Goal: Task Accomplishment & Management: Manage account settings

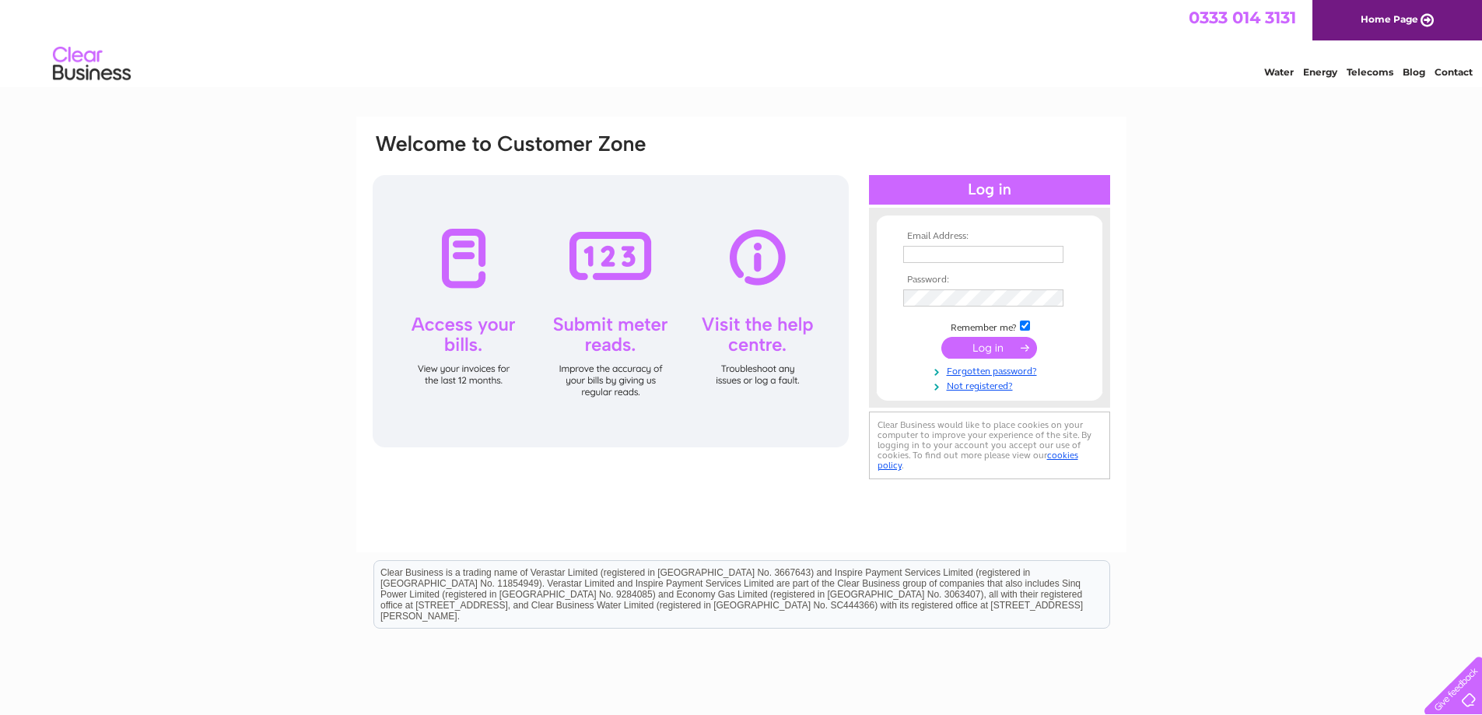
type input "[EMAIL_ADDRESS][DOMAIN_NAME]"
click at [989, 347] on input "submit" at bounding box center [989, 348] width 96 height 22
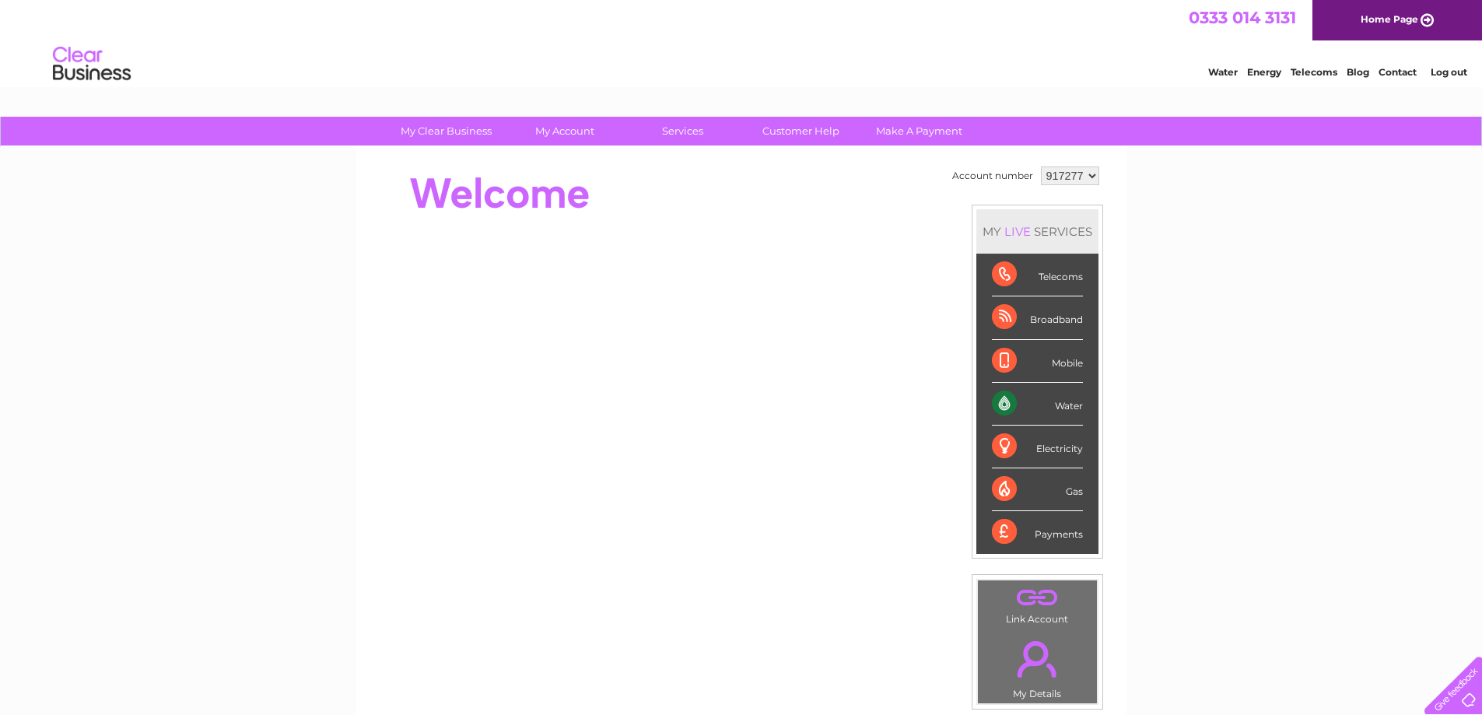
click at [1006, 405] on div "Water" at bounding box center [1037, 404] width 91 height 43
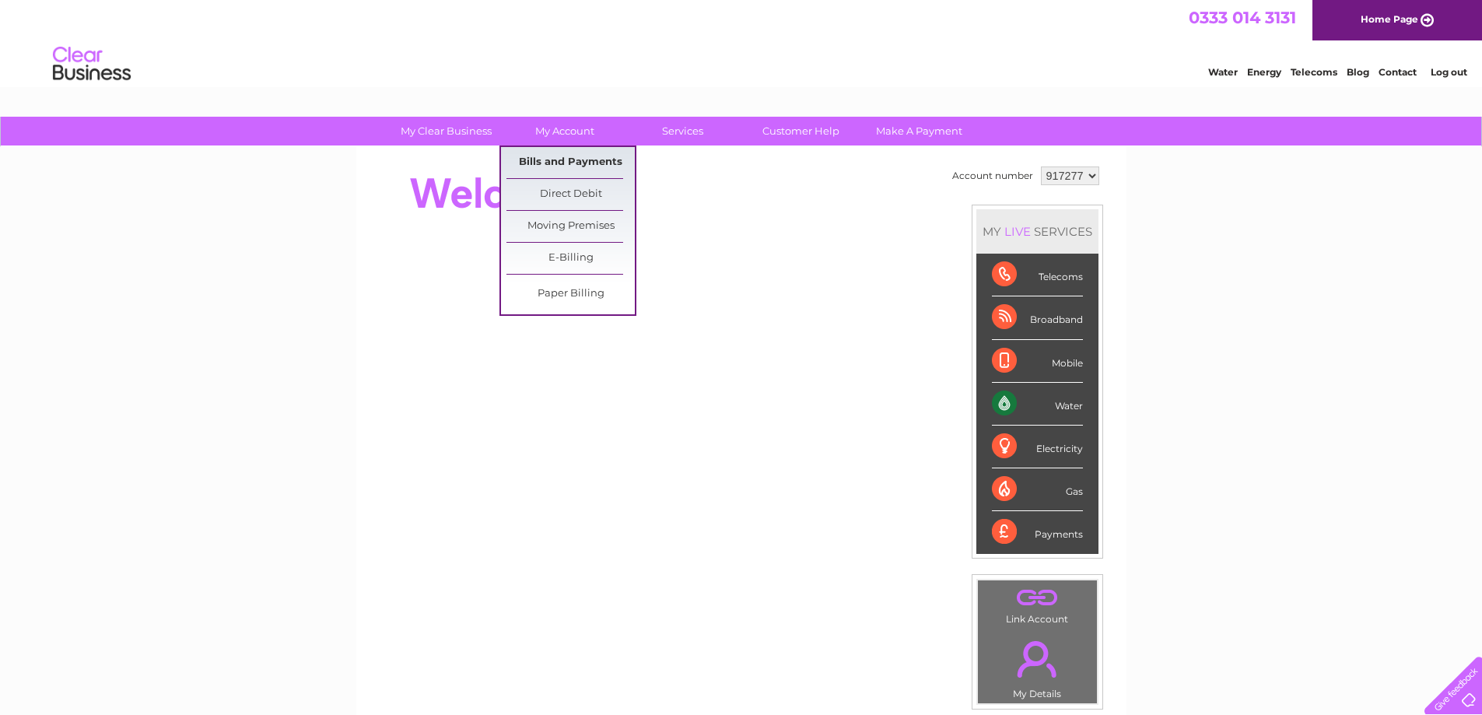
click at [570, 161] on link "Bills and Payments" at bounding box center [570, 162] width 128 height 31
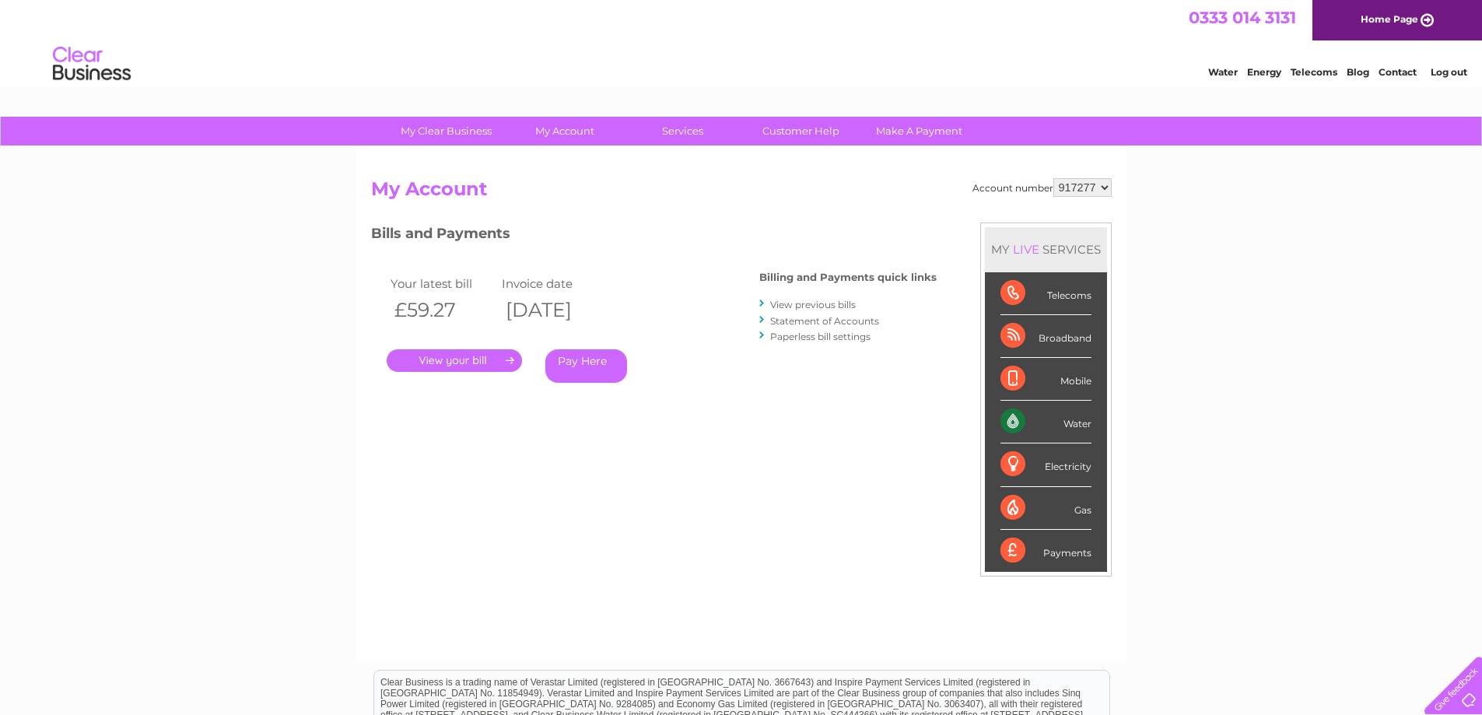
click at [472, 364] on link "." at bounding box center [454, 360] width 135 height 23
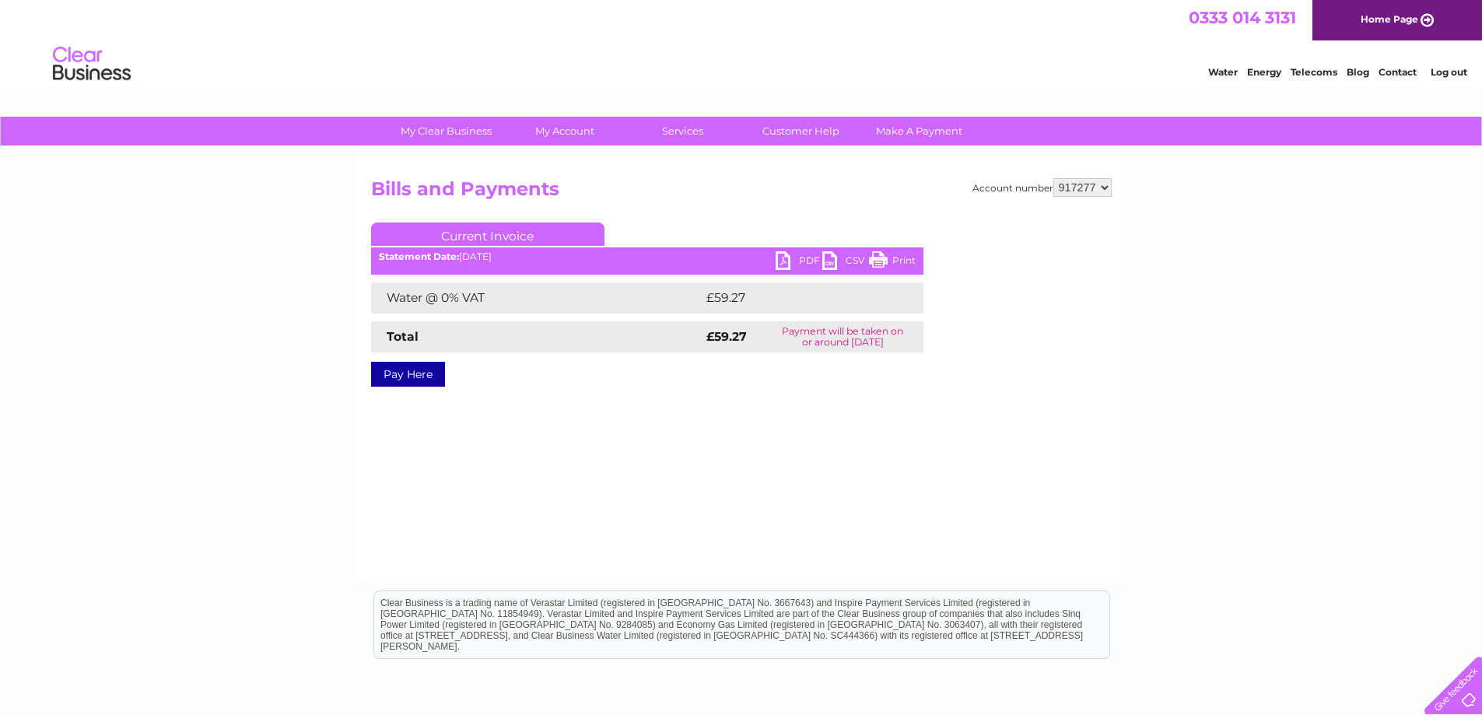
click at [783, 259] on link "PDF" at bounding box center [799, 262] width 47 height 23
